Goal: Task Accomplishment & Management: Use online tool/utility

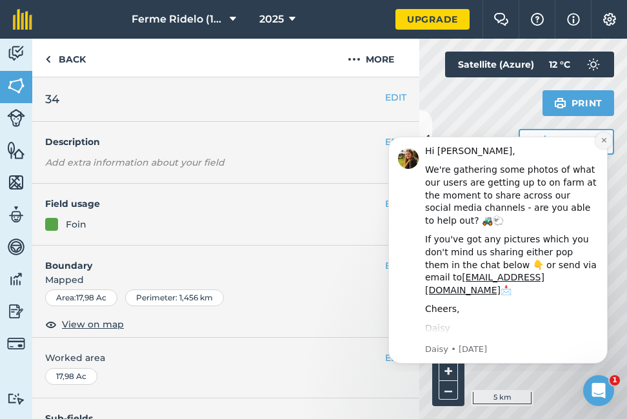
click at [607, 140] on icon "Dismiss notification" at bounding box center [603, 140] width 7 height 7
click at [613, 140] on button "Measure" at bounding box center [565, 142] width 95 height 26
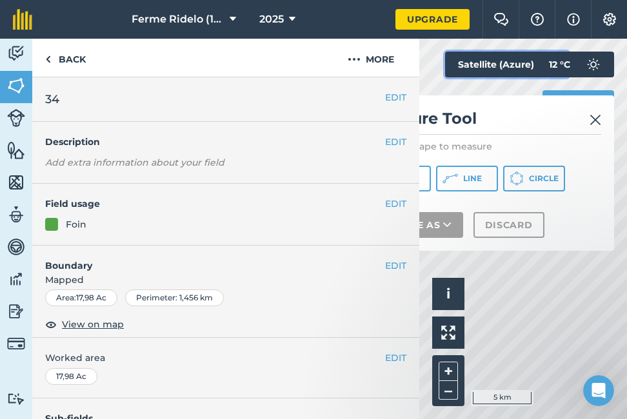
click at [456, 76] on button "Satellite (Azure)" at bounding box center [507, 65] width 124 height 26
click at [596, 119] on img at bounding box center [595, 119] width 12 height 15
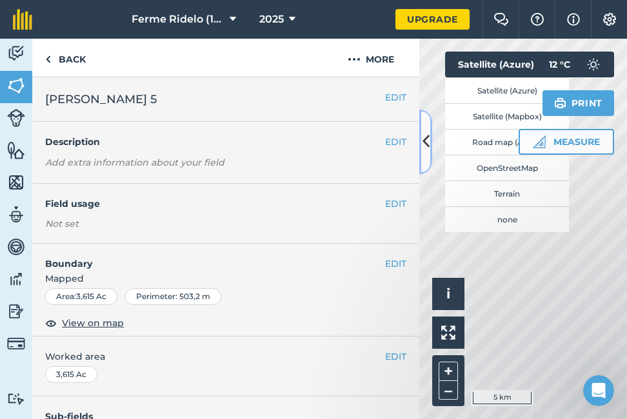
click at [425, 144] on icon at bounding box center [425, 141] width 7 height 23
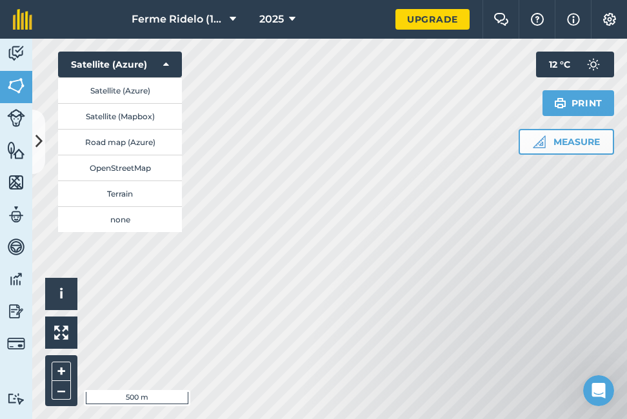
click at [102, 136] on div "Hello i © 2025 TomTom, Microsoft 500 m + – Satellite (Azure) Satellite (Azure) …" at bounding box center [329, 229] width 594 height 380
click at [99, 128] on div "Satellite (Azure) Satellite (Mapbox) Road map (Azure) OpenStreetMap Terrain none" at bounding box center [120, 154] width 124 height 155
click at [180, 96] on div "Hello i © 2025 TomTom, Microsoft 500 m + – Satellite (Azure) Satellite (Azure) …" at bounding box center [329, 229] width 594 height 380
click at [150, 78] on button "Satellite (Azure)" at bounding box center [120, 90] width 124 height 26
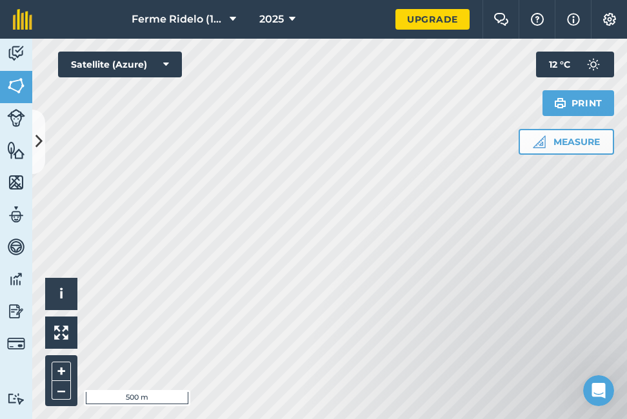
click at [155, 68] on div "Hello i © 2025 TomTom, Microsoft 500 m + – Satellite (Azure) Measure Print 12 °…" at bounding box center [329, 229] width 594 height 380
click at [8, 92] on img at bounding box center [16, 85] width 18 height 19
click at [38, 139] on icon at bounding box center [38, 141] width 7 height 23
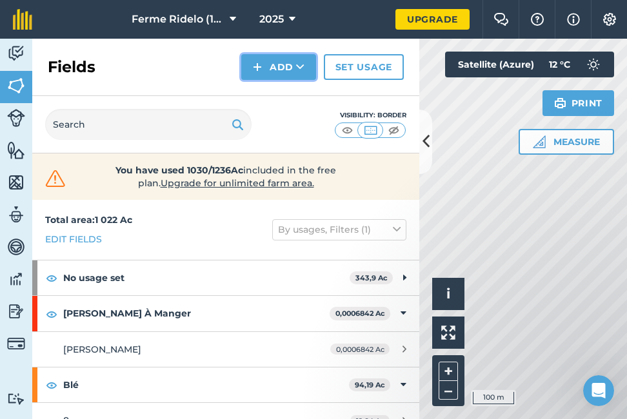
click at [282, 70] on button "Add" at bounding box center [278, 67] width 75 height 26
click at [276, 97] on link "Draw" at bounding box center [278, 96] width 71 height 28
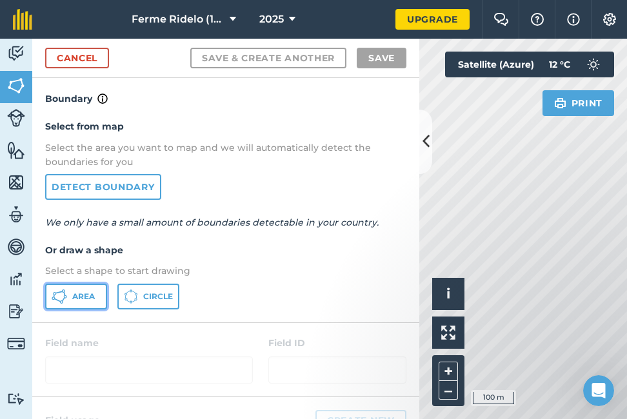
click at [80, 296] on span "Area" at bounding box center [83, 296] width 23 height 10
click at [426, 150] on icon at bounding box center [425, 141] width 7 height 23
drag, startPoint x: 424, startPoint y: 150, endPoint x: 204, endPoint y: 174, distance: 221.1
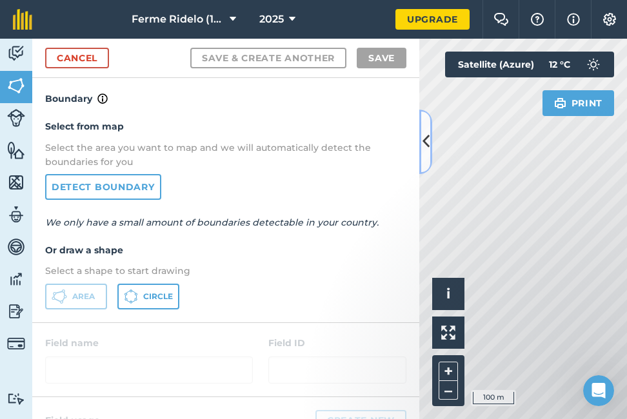
click at [204, 174] on div "Cancel Save & Create Another Save Boundary Select from map Select the area you …" at bounding box center [225, 229] width 387 height 380
click at [424, 148] on icon at bounding box center [425, 141] width 7 height 23
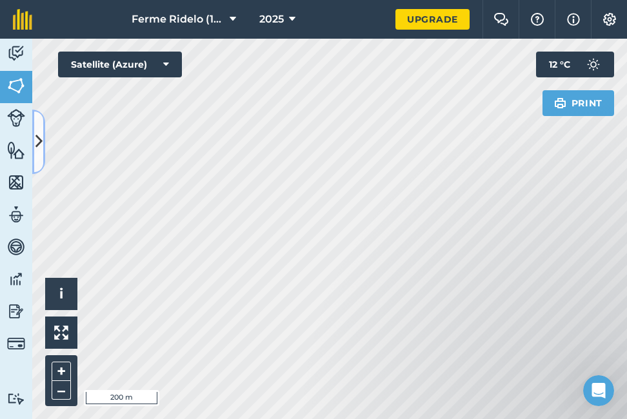
click at [38, 142] on icon at bounding box center [38, 141] width 7 height 23
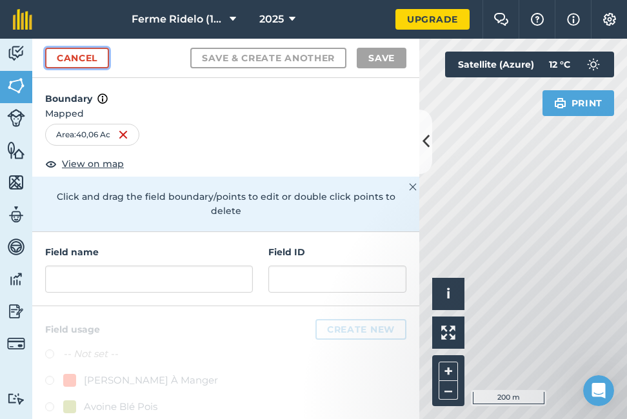
click at [86, 59] on link "Cancel" at bounding box center [77, 58] width 64 height 21
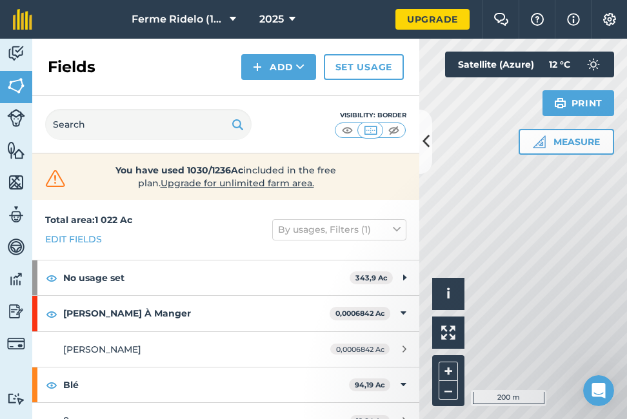
click at [378, 160] on div "Activity Fields Livestock Features Maps Team Vehicles Data Reporting Billing Tu…" at bounding box center [313, 229] width 627 height 380
click at [426, 140] on icon at bounding box center [425, 141] width 7 height 23
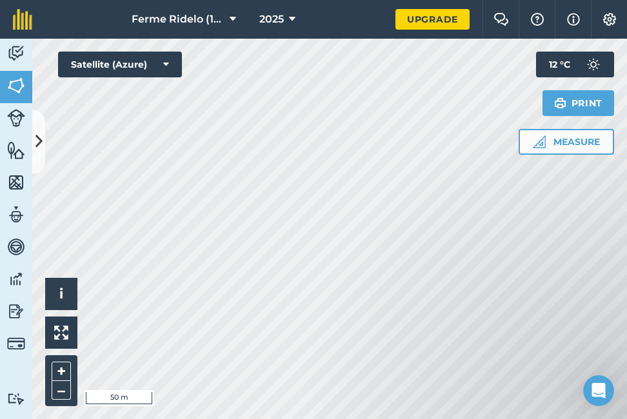
click at [612, 102] on div "Click to start drawing i © 2025 TomTom, Microsoft 50 m + – Satellite (Azure) Me…" at bounding box center [329, 229] width 594 height 380
click at [612, 104] on button "Print" at bounding box center [578, 103] width 72 height 26
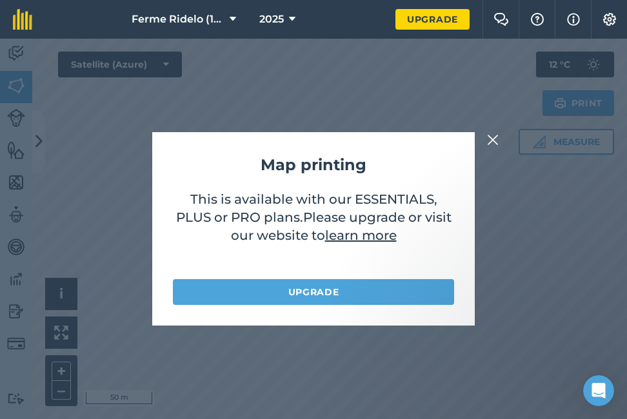
click at [492, 140] on img at bounding box center [493, 139] width 12 height 15
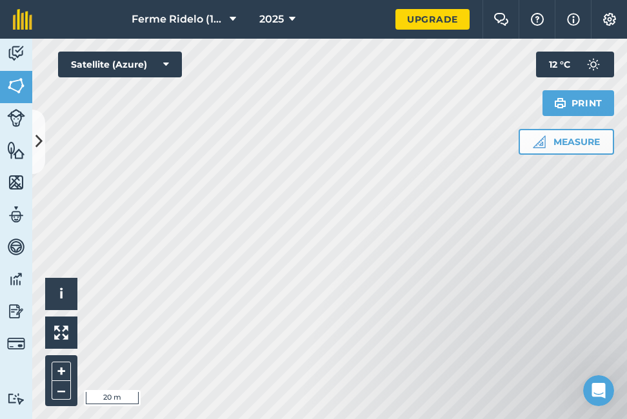
click at [429, 205] on div "Click to start drawing i © 2025 TomTom, Microsoft 20 m + – Satellite (Azure) Me…" at bounding box center [329, 229] width 594 height 380
click at [35, 139] on icon at bounding box center [38, 141] width 7 height 23
click at [0, 0] on div "Visibility: Border" at bounding box center [0, 0] width 0 height 0
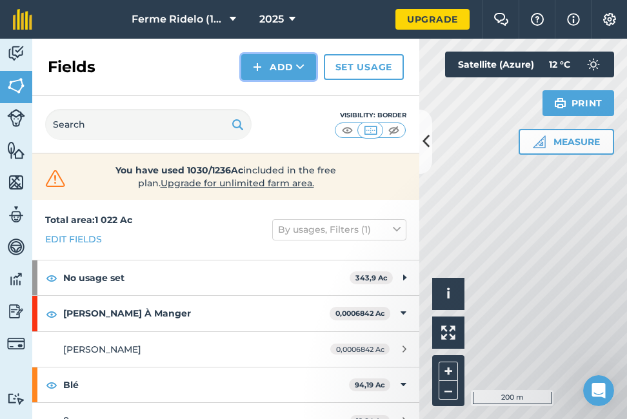
click at [272, 72] on button "Add" at bounding box center [278, 67] width 75 height 26
click at [265, 90] on link "Draw" at bounding box center [278, 96] width 71 height 28
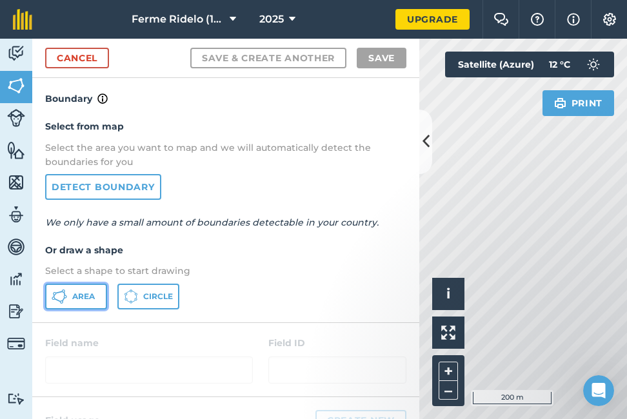
click at [92, 297] on span "Area" at bounding box center [83, 296] width 23 height 10
click at [425, 142] on icon at bounding box center [425, 141] width 7 height 23
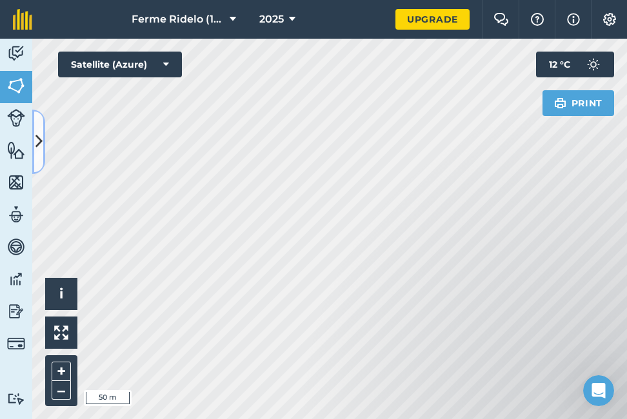
click at [37, 144] on icon at bounding box center [38, 141] width 7 height 23
click at [32, 144] on div "Cancel Save & Create Another Save Boundary Mapped Area : 12,42 Ac View on map C…" at bounding box center [32, 229] width 0 height 380
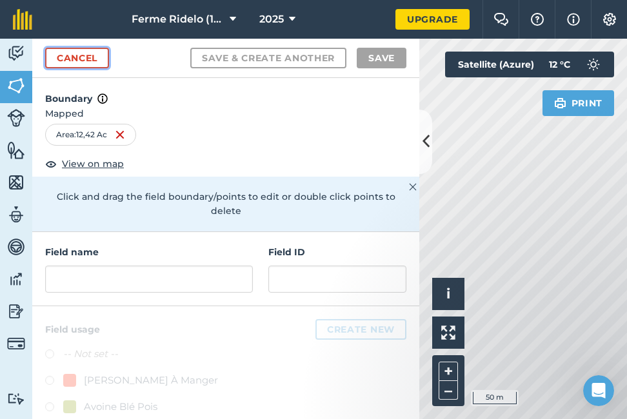
click at [88, 62] on link "Cancel" at bounding box center [77, 58] width 64 height 21
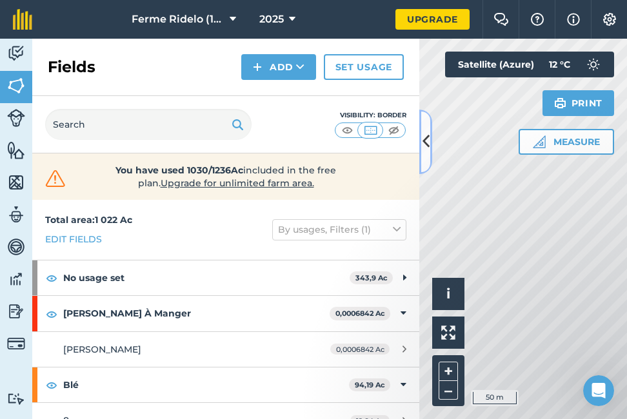
click at [424, 139] on icon at bounding box center [425, 141] width 7 height 23
